Goal: Task Accomplishment & Management: Use online tool/utility

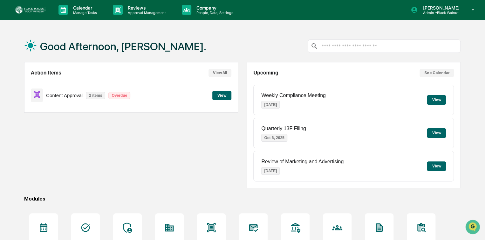
click at [221, 94] on button "View" at bounding box center [221, 96] width 19 height 10
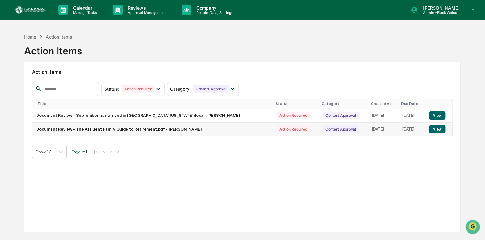
click at [437, 125] on button "View" at bounding box center [437, 129] width 16 height 8
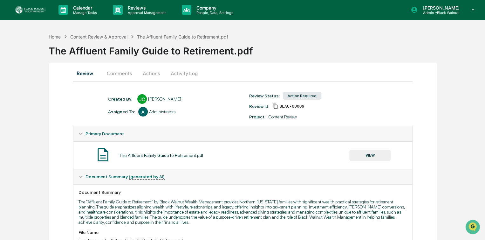
click at [369, 153] on button "VIEW" at bounding box center [369, 155] width 41 height 11
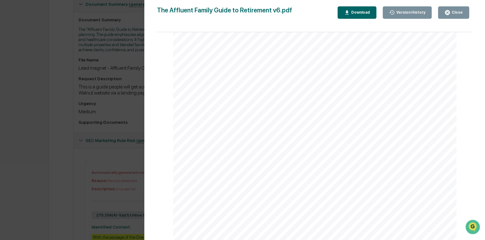
scroll to position [253, 0]
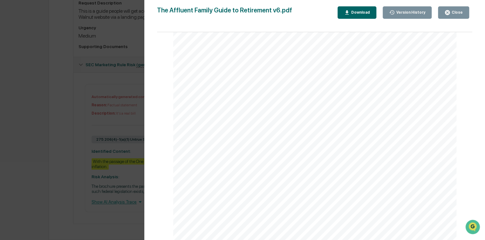
click at [458, 12] on div "Close" at bounding box center [456, 12] width 12 height 4
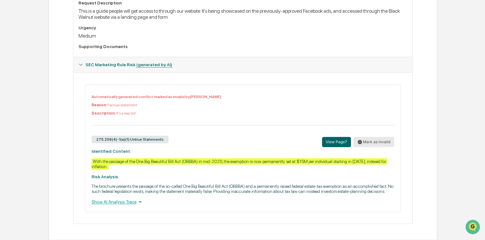
click at [378, 140] on button "Mark as invalid" at bounding box center [373, 142] width 41 height 10
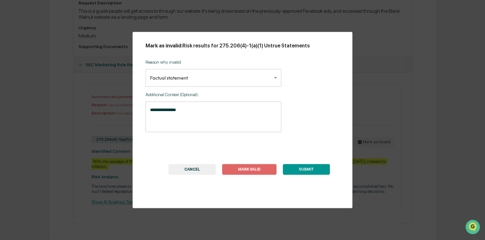
click at [180, 112] on textarea "**********" at bounding box center [213, 116] width 127 height 20
click at [305, 171] on button "SUBMIT" at bounding box center [306, 169] width 47 height 11
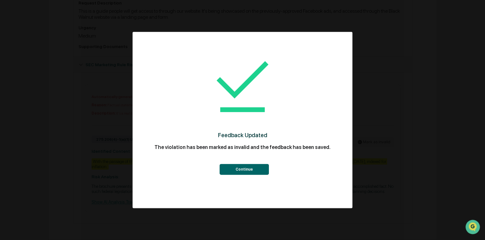
click at [245, 167] on button "Continue" at bounding box center [243, 169] width 49 height 11
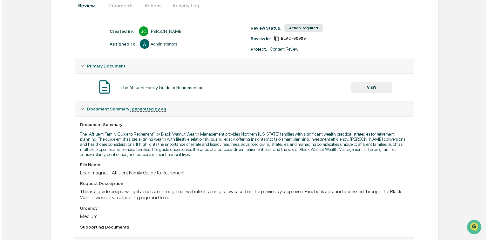
scroll to position [0, 0]
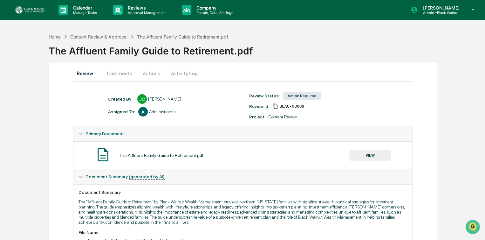
click at [151, 72] on button "Actions" at bounding box center [151, 72] width 29 height 15
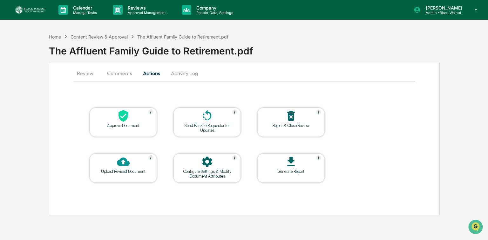
click at [118, 133] on div "Approve Document" at bounding box center [123, 121] width 67 height 29
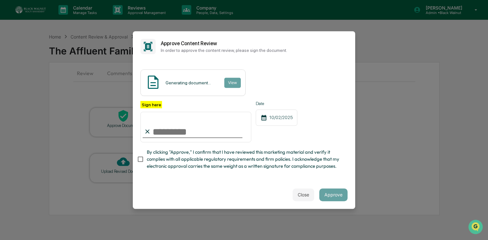
click at [171, 126] on input "Sign here" at bounding box center [196, 127] width 111 height 31
type input "**********"
click at [333, 200] on button "Approve" at bounding box center [333, 194] width 28 height 13
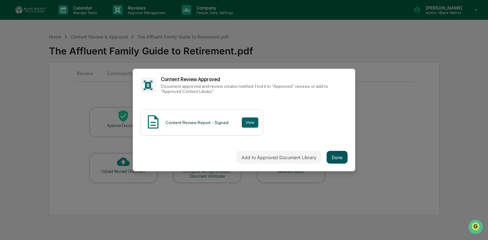
click at [330, 153] on button "Done" at bounding box center [337, 157] width 21 height 13
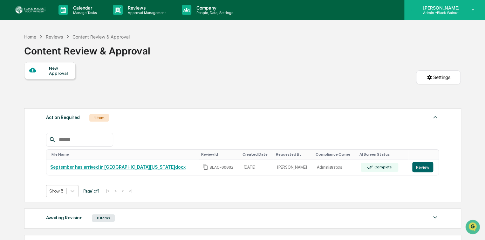
click at [458, 15] on div "[PERSON_NAME] Admin • Black Walnut" at bounding box center [444, 10] width 81 height 20
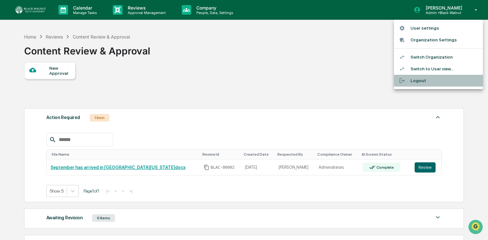
click at [423, 78] on li "Logout" at bounding box center [438, 81] width 89 height 12
